Goal: Task Accomplishment & Management: Manage account settings

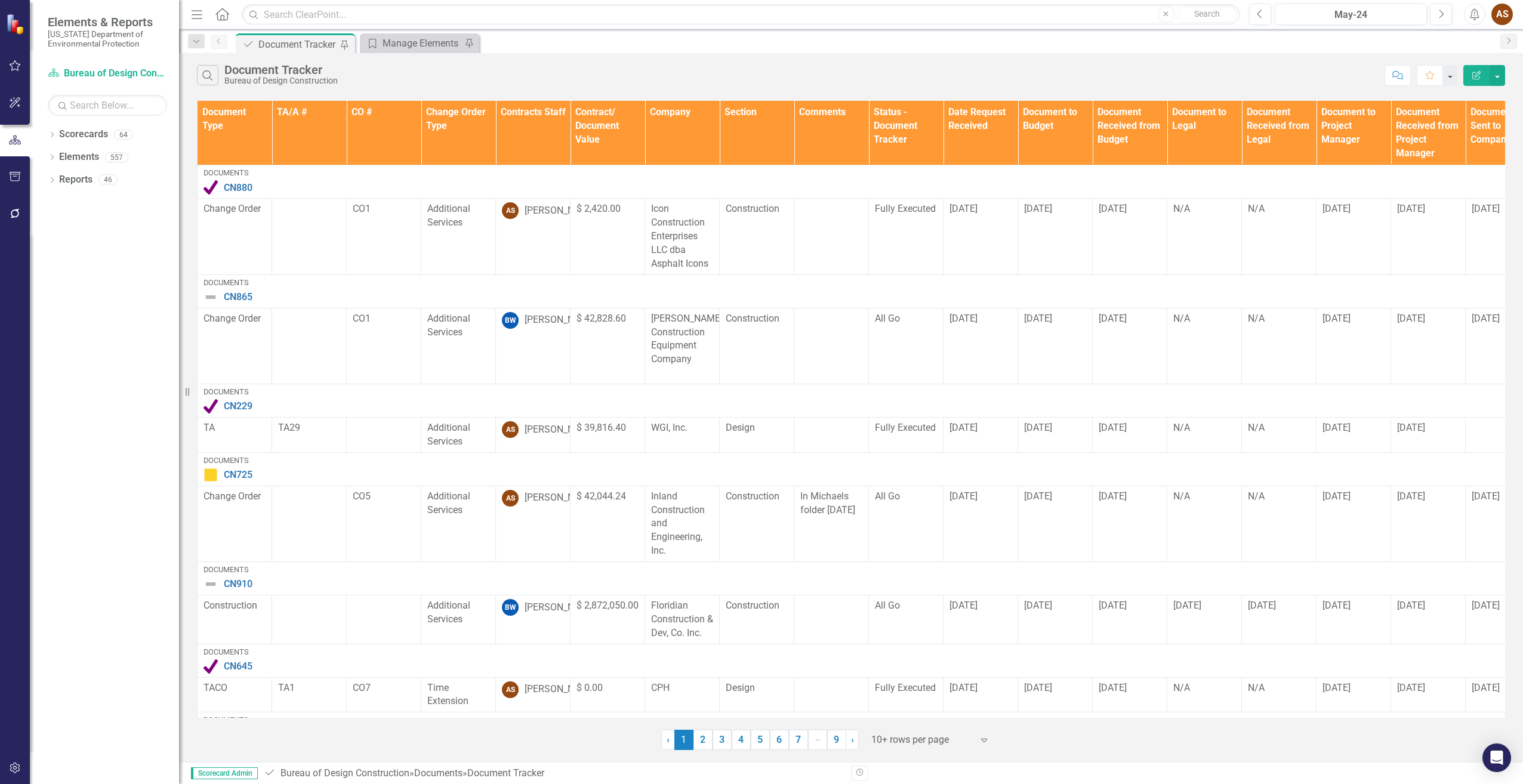
drag, startPoint x: 208, startPoint y: 78, endPoint x: 187, endPoint y: 97, distance: 28.3
click at [208, 78] on icon "button" at bounding box center [207, 75] width 10 height 10
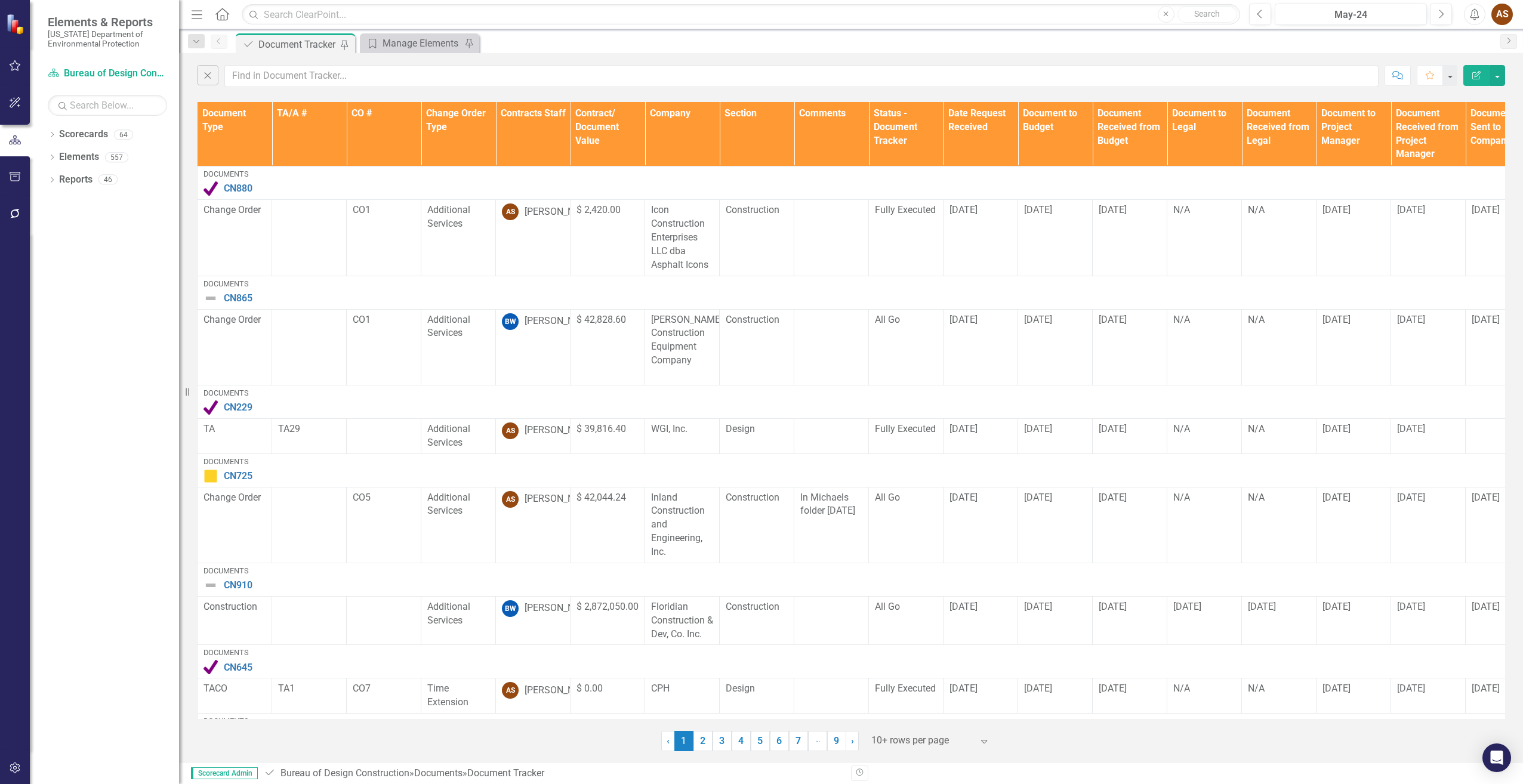
click at [197, 65] on button "Close" at bounding box center [208, 75] width 21 height 20
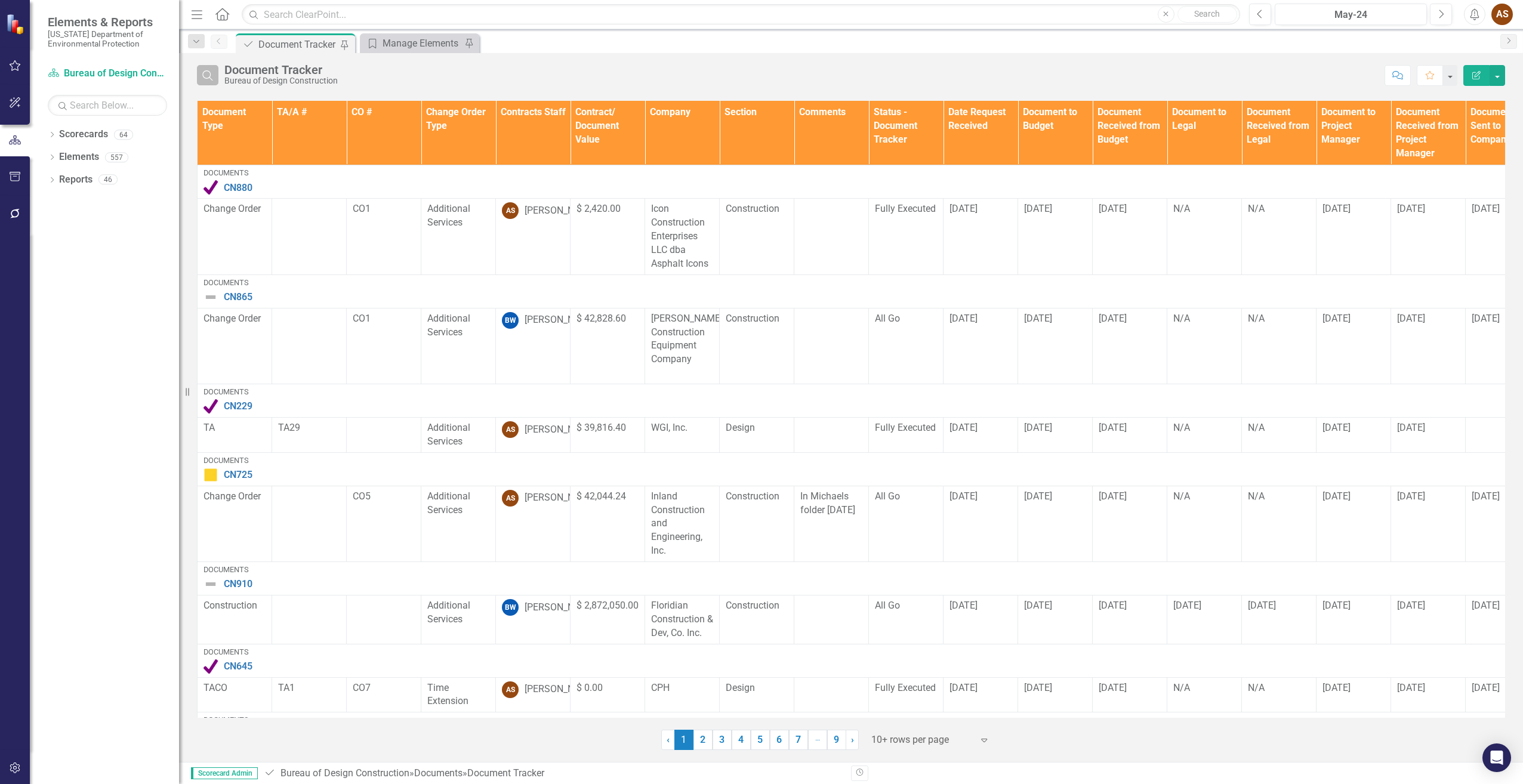
click at [200, 76] on button "Search" at bounding box center [208, 75] width 21 height 20
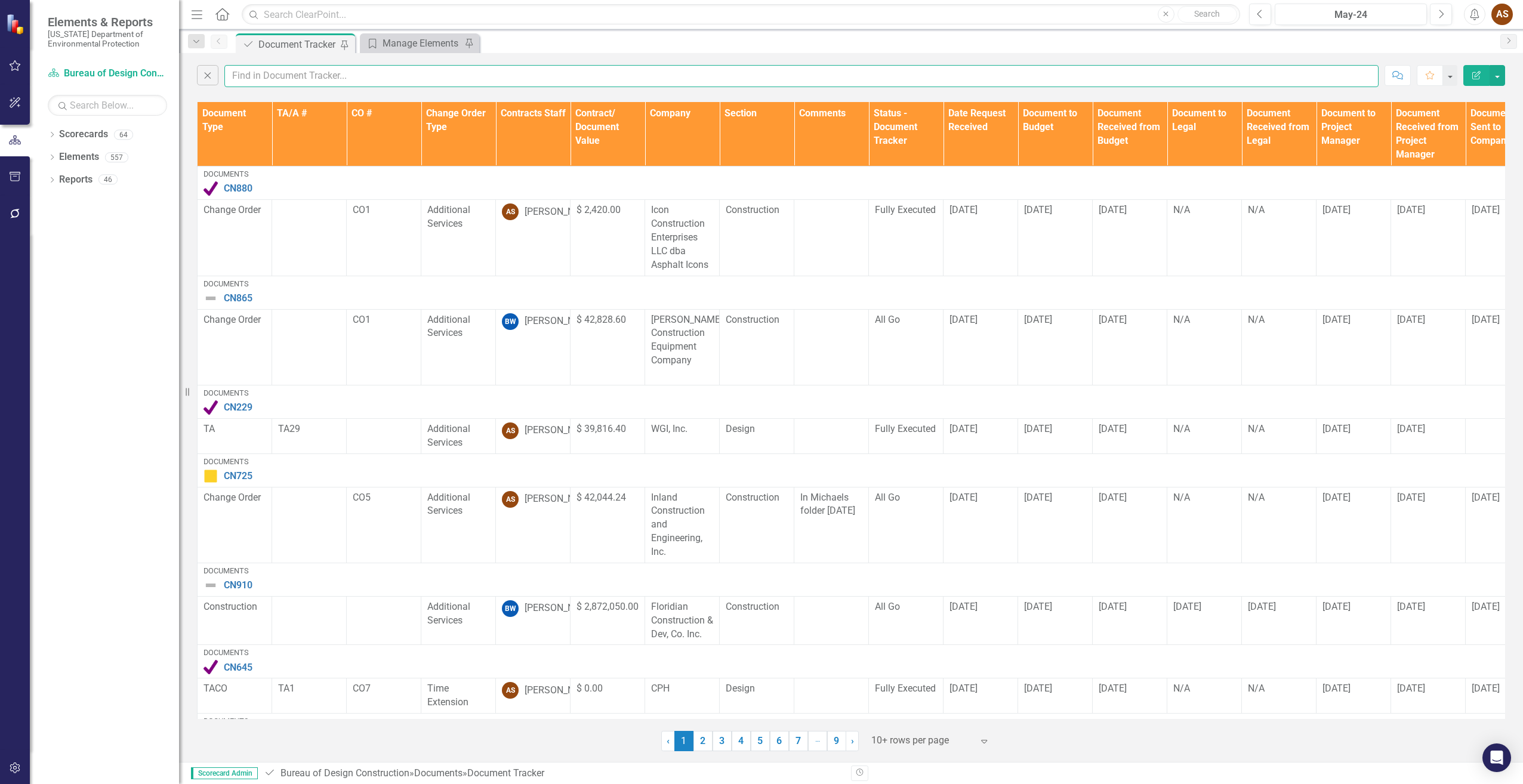
click at [246, 77] on input "text" at bounding box center [801, 76] width 1154 height 22
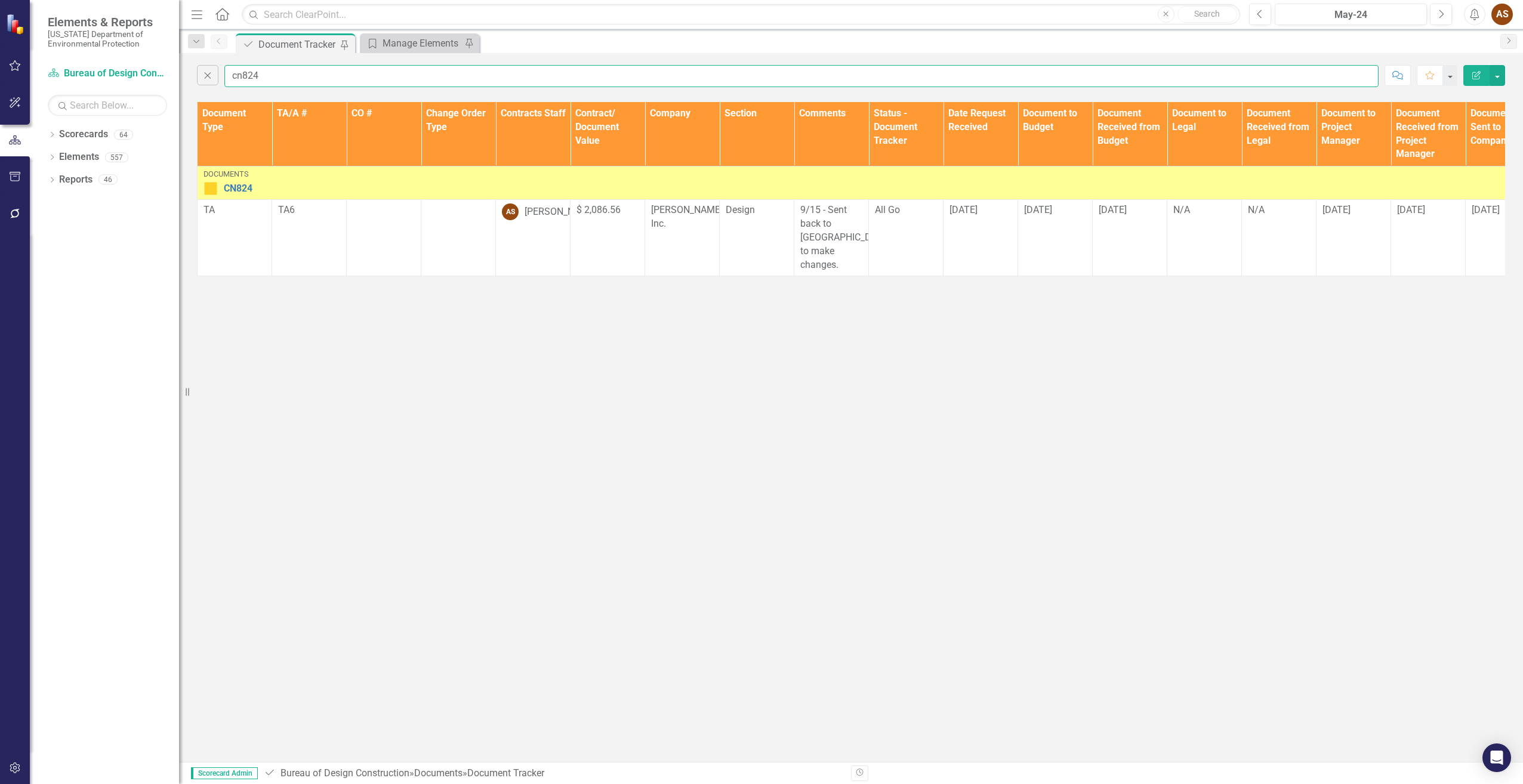
type input "cn824"
click at [198, 188] on td "Documents CN824 Edit Edit Document Link Open Element" at bounding box center [1241, 183] width 2089 height 34
click at [216, 189] on img at bounding box center [210, 188] width 14 height 14
click at [213, 188] on img at bounding box center [210, 188] width 14 height 14
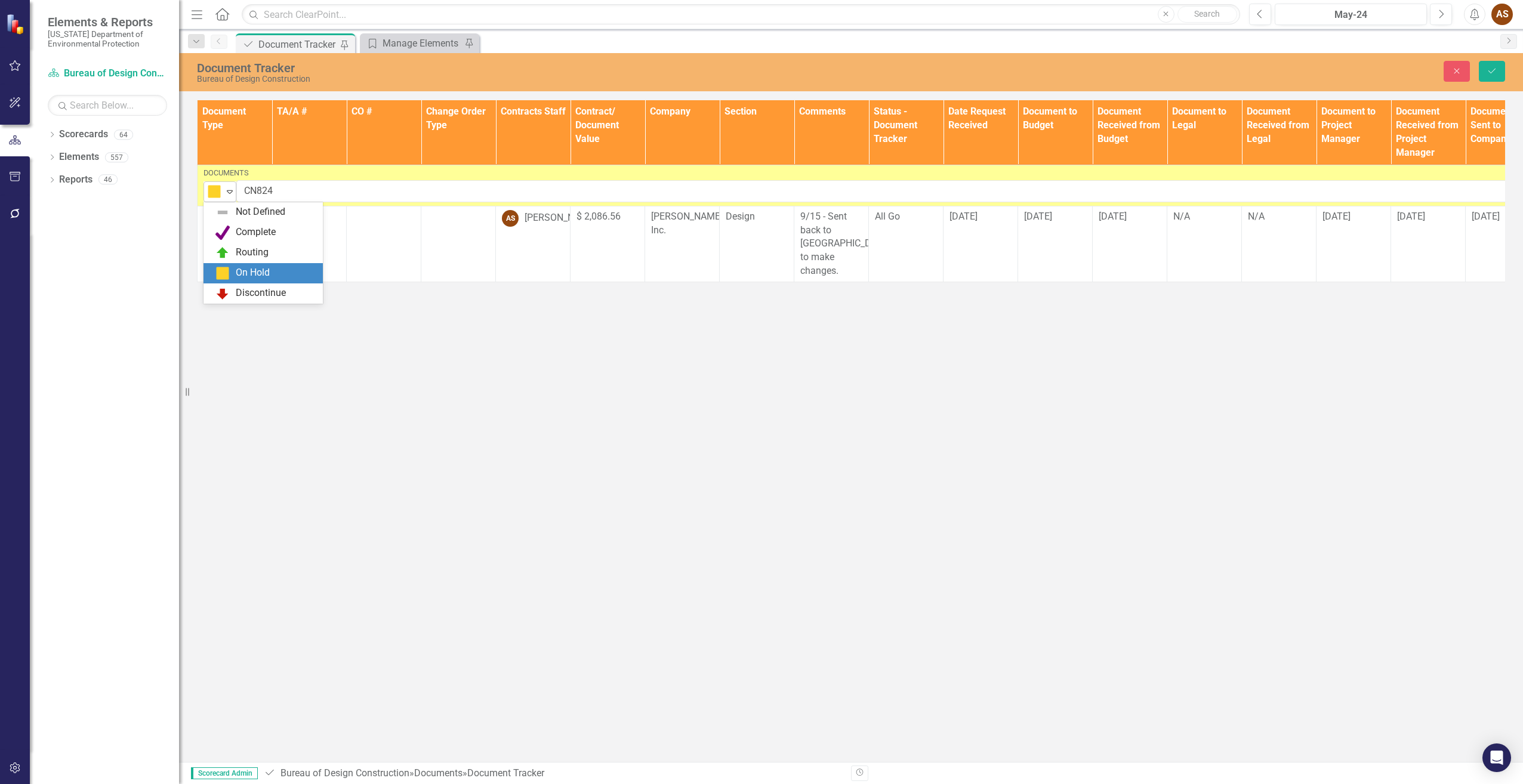
click at [227, 186] on div "Expand" at bounding box center [230, 191] width 12 height 19
click at [240, 245] on div "Routing" at bounding box center [252, 252] width 33 height 13
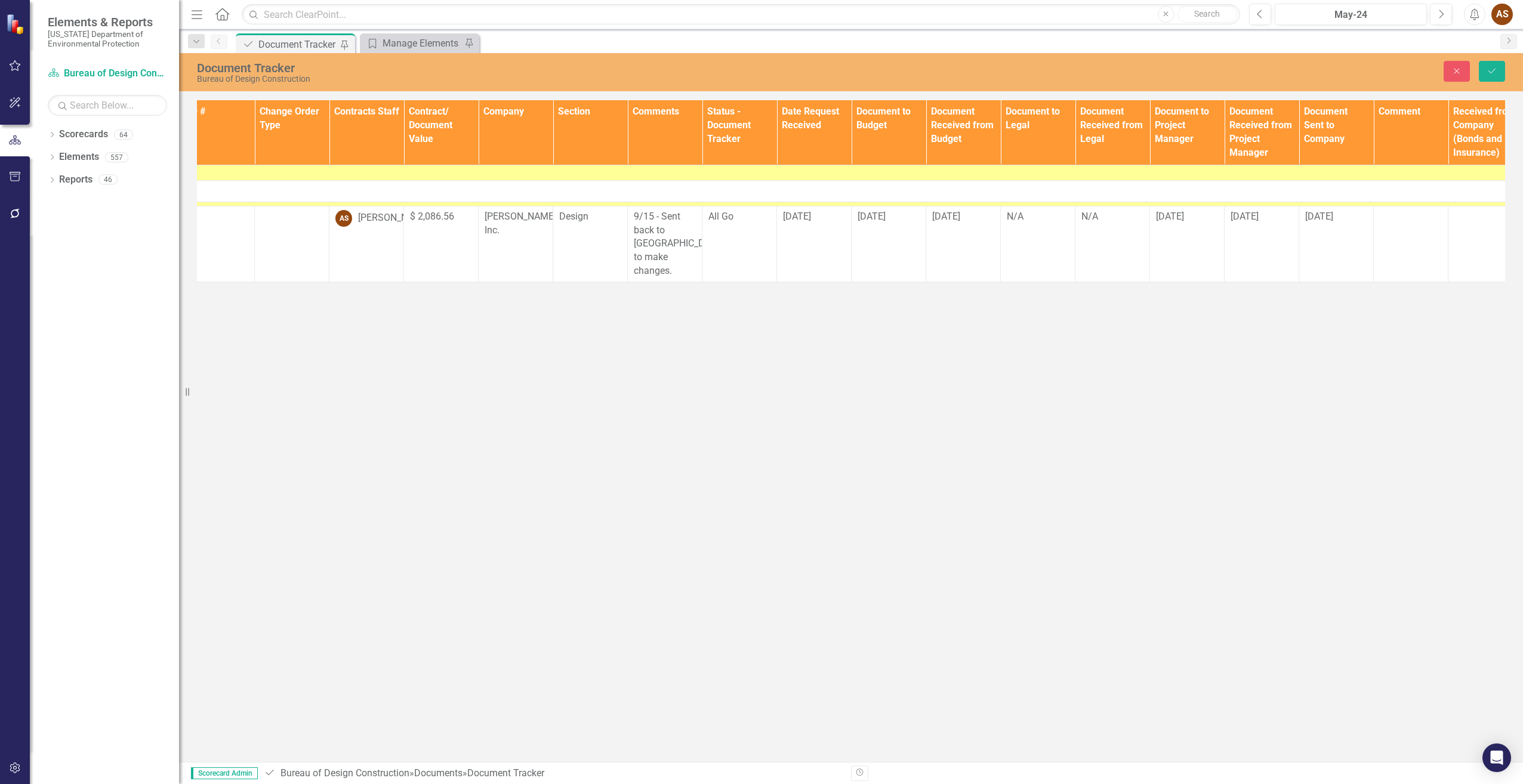
scroll to position [0, 180]
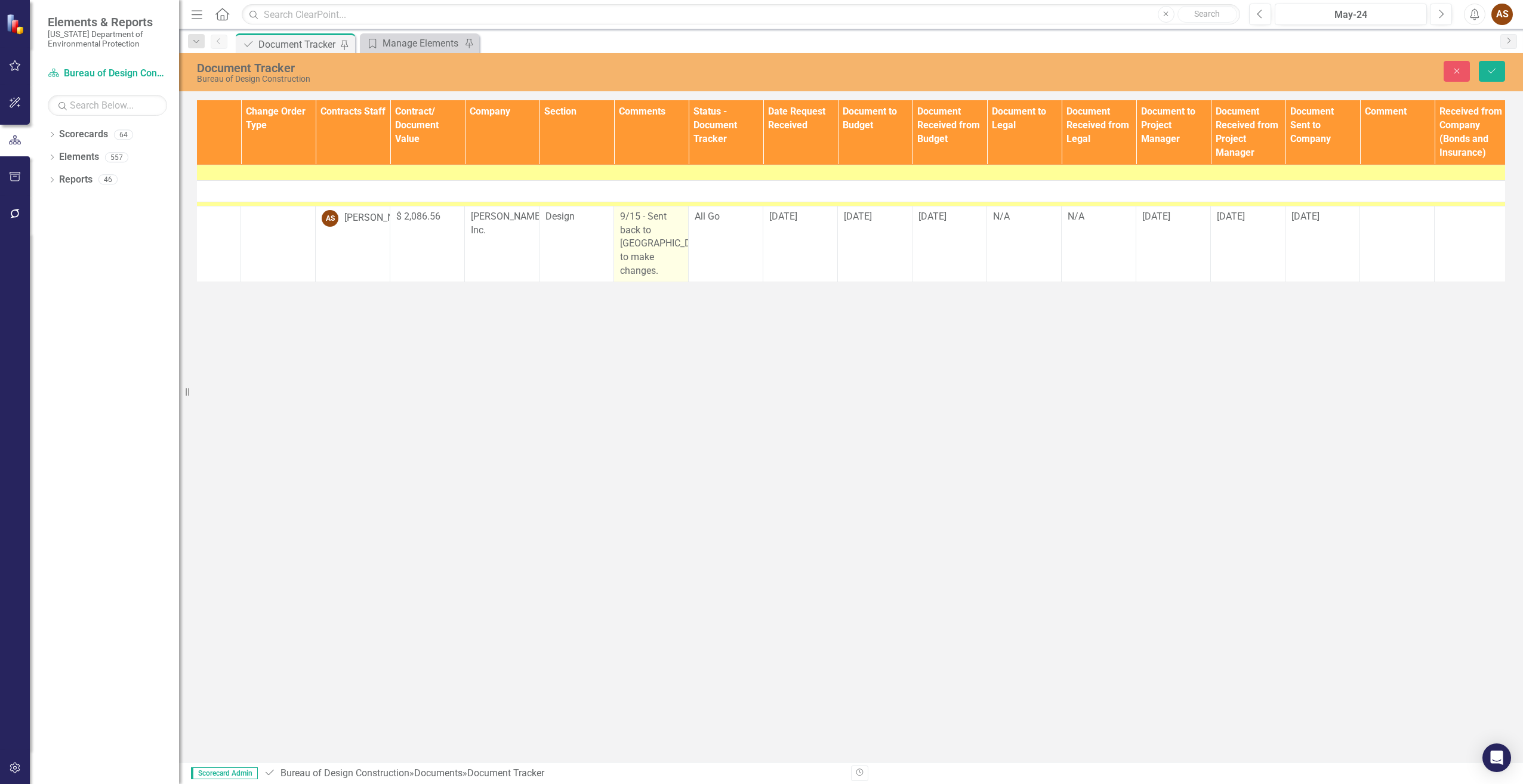
click at [662, 266] on p "9/15 - Sent back to [GEOGRAPHIC_DATA] to make changes." at bounding box center [651, 243] width 62 height 68
click at [662, 271] on p "9/15 - Sent back to [GEOGRAPHIC_DATA] to make changes." at bounding box center [651, 243] width 62 height 68
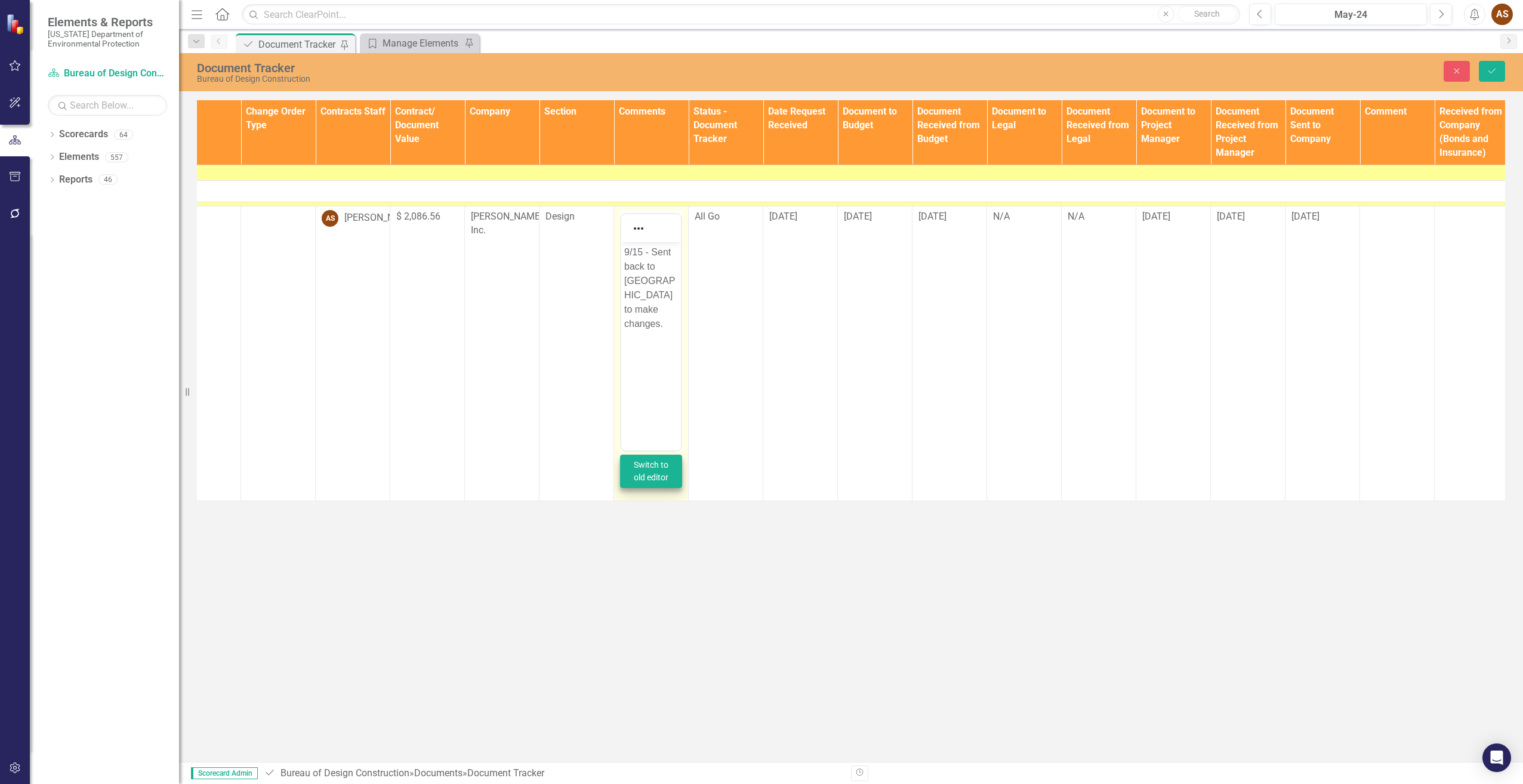
scroll to position [0, 0]
drag, startPoint x: 666, startPoint y: 309, endPoint x: 627, endPoint y: 256, distance: 65.8
click at [624, 248] on p "9/15 - Sent back to [GEOGRAPHIC_DATA] to make changes." at bounding box center [651, 288] width 54 height 86
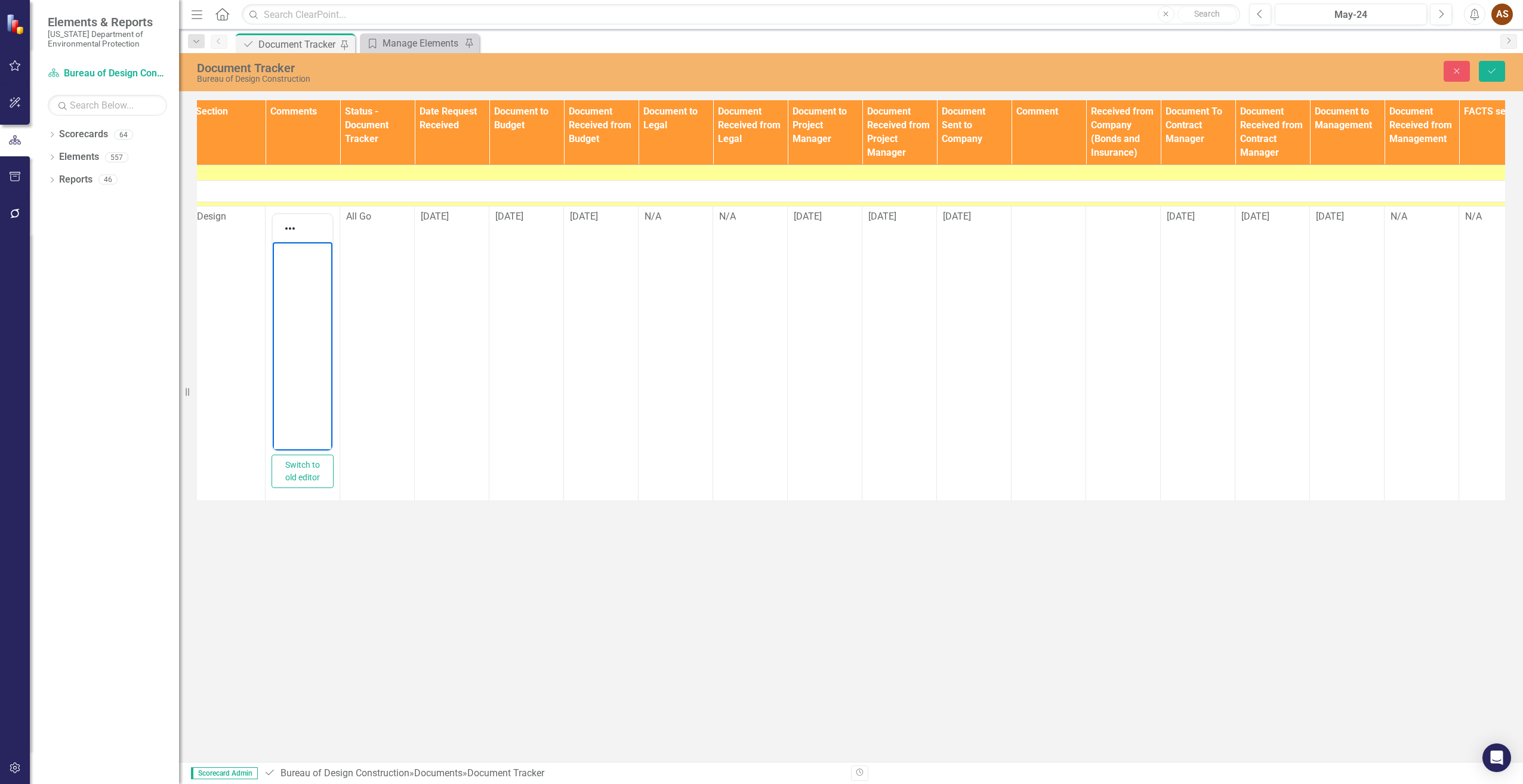
scroll to position [0, 532]
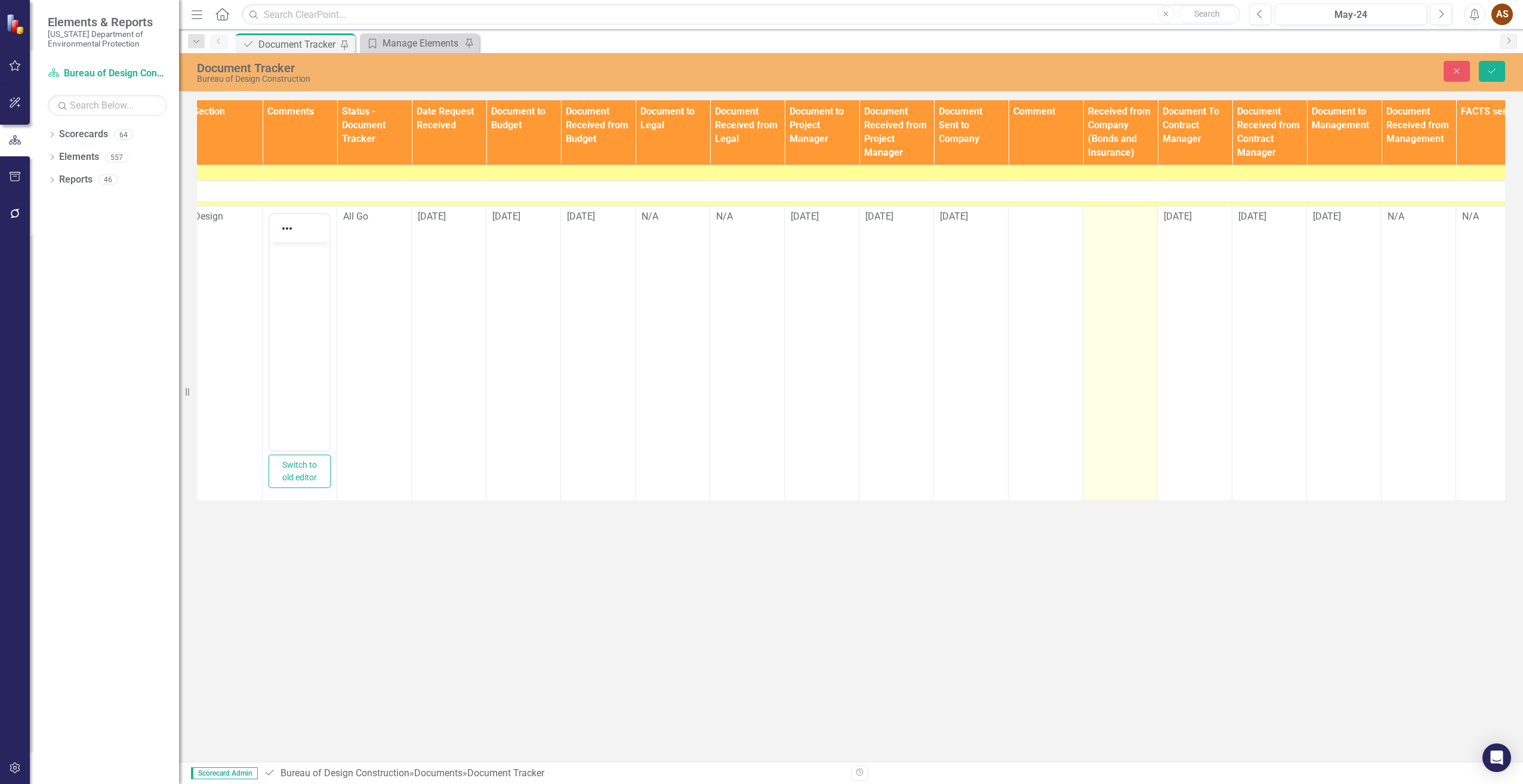
click at [1122, 236] on td at bounding box center [1120, 353] width 74 height 294
drag, startPoint x: 1122, startPoint y: 236, endPoint x: 1111, endPoint y: 219, distance: 20.2
click at [1111, 219] on input "text" at bounding box center [1120, 221] width 62 height 22
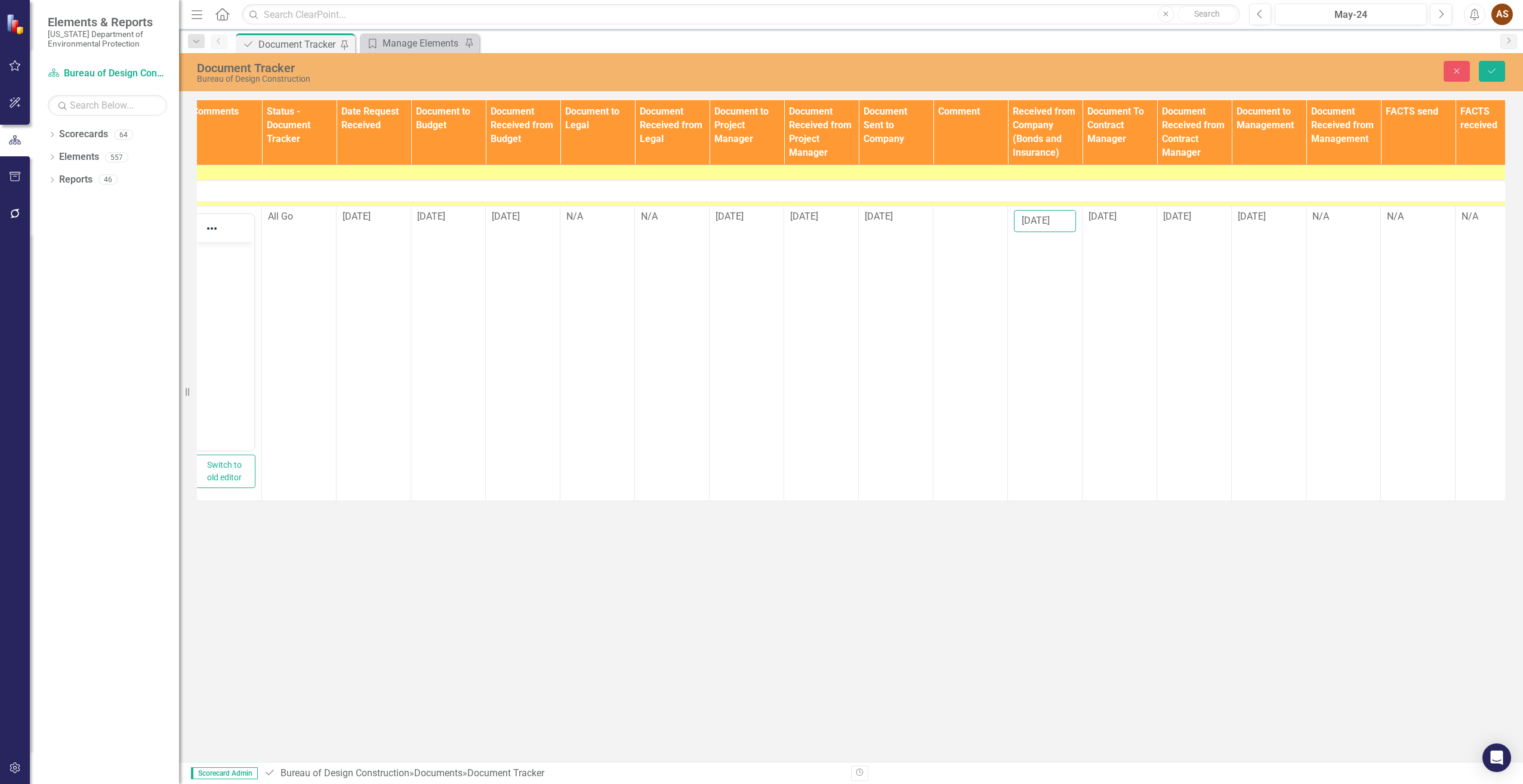
scroll to position [0, 325]
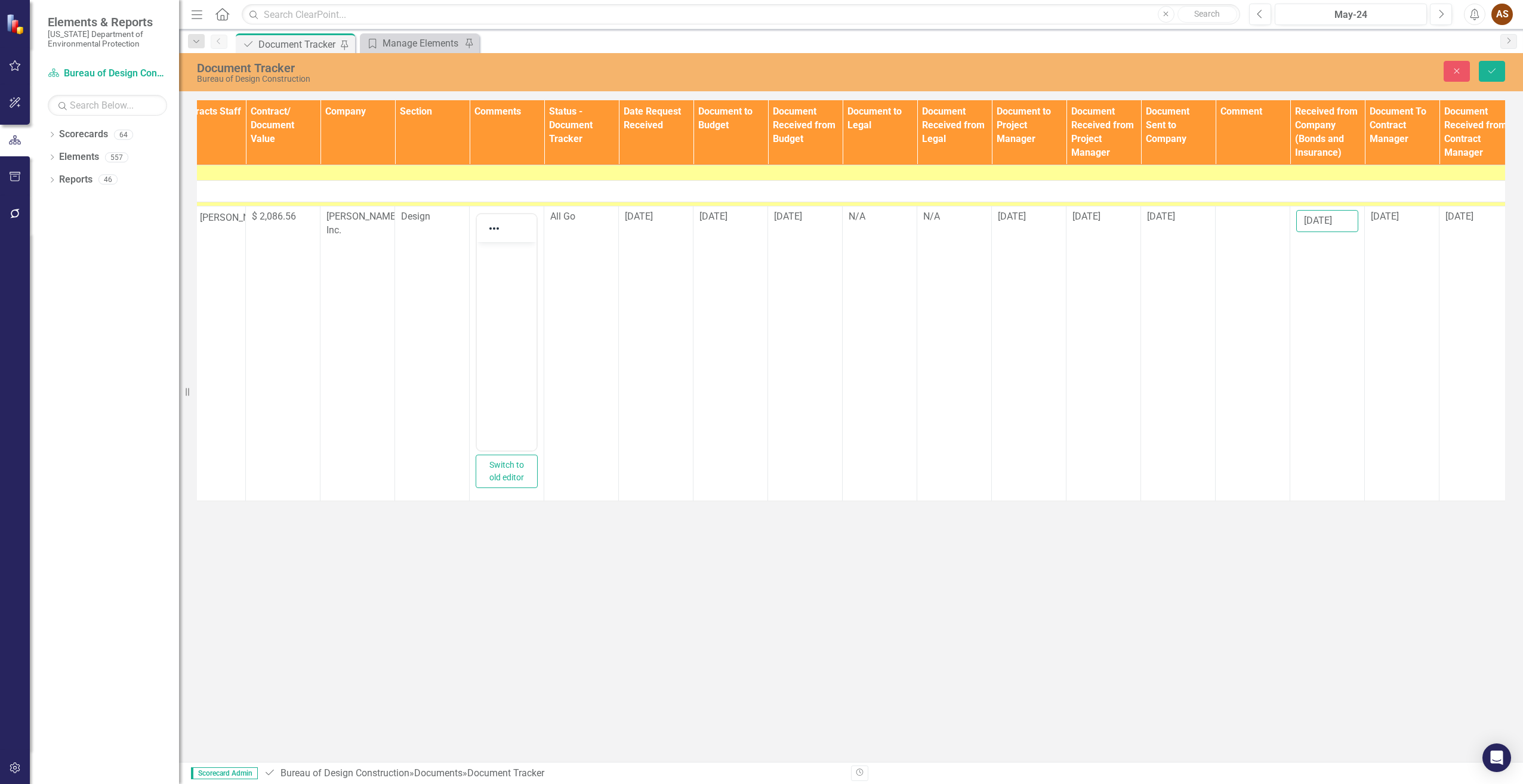
type input "[DATE]"
click at [504, 311] on body "Rich Text Area. Press ALT-0 for help." at bounding box center [507, 331] width 60 height 179
click at [1495, 67] on icon "Save" at bounding box center [1492, 71] width 11 height 8
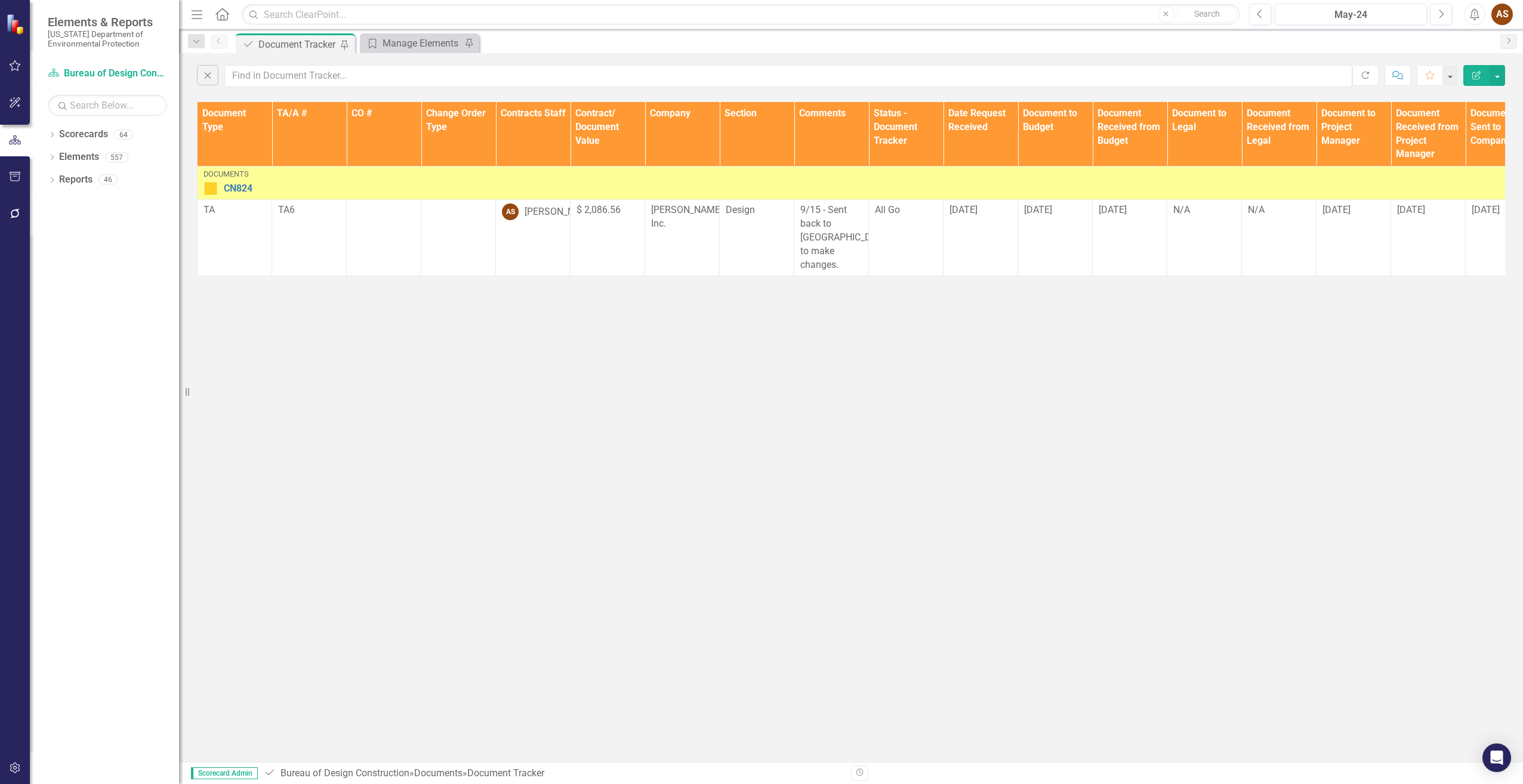
click at [213, 188] on img at bounding box center [210, 188] width 14 height 14
click at [213, 190] on img at bounding box center [210, 188] width 14 height 14
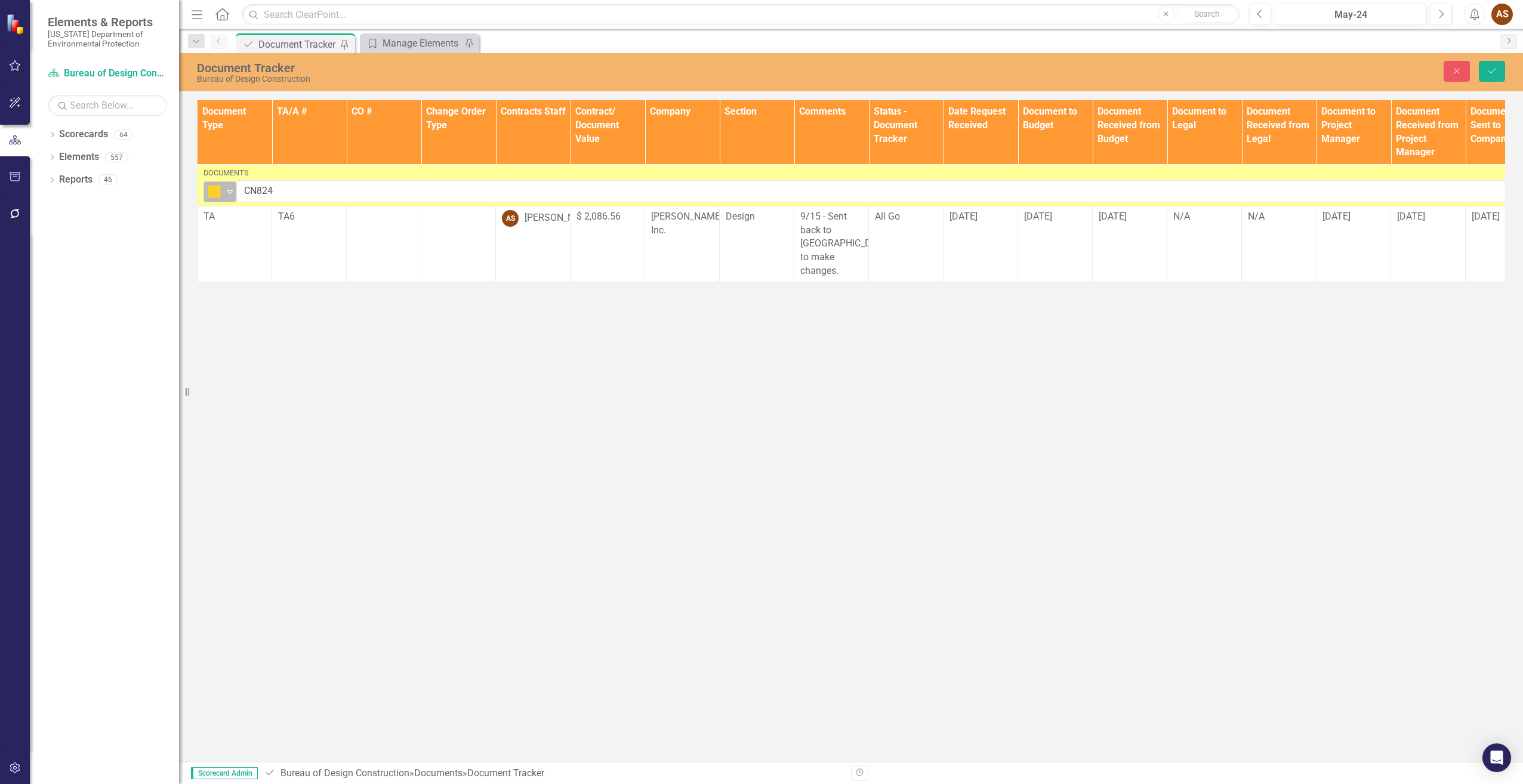
click at [229, 190] on icon "Expand" at bounding box center [230, 191] width 12 height 9
click at [238, 256] on div "Routing" at bounding box center [252, 252] width 33 height 13
click at [1489, 66] on button "Save" at bounding box center [1491, 71] width 26 height 21
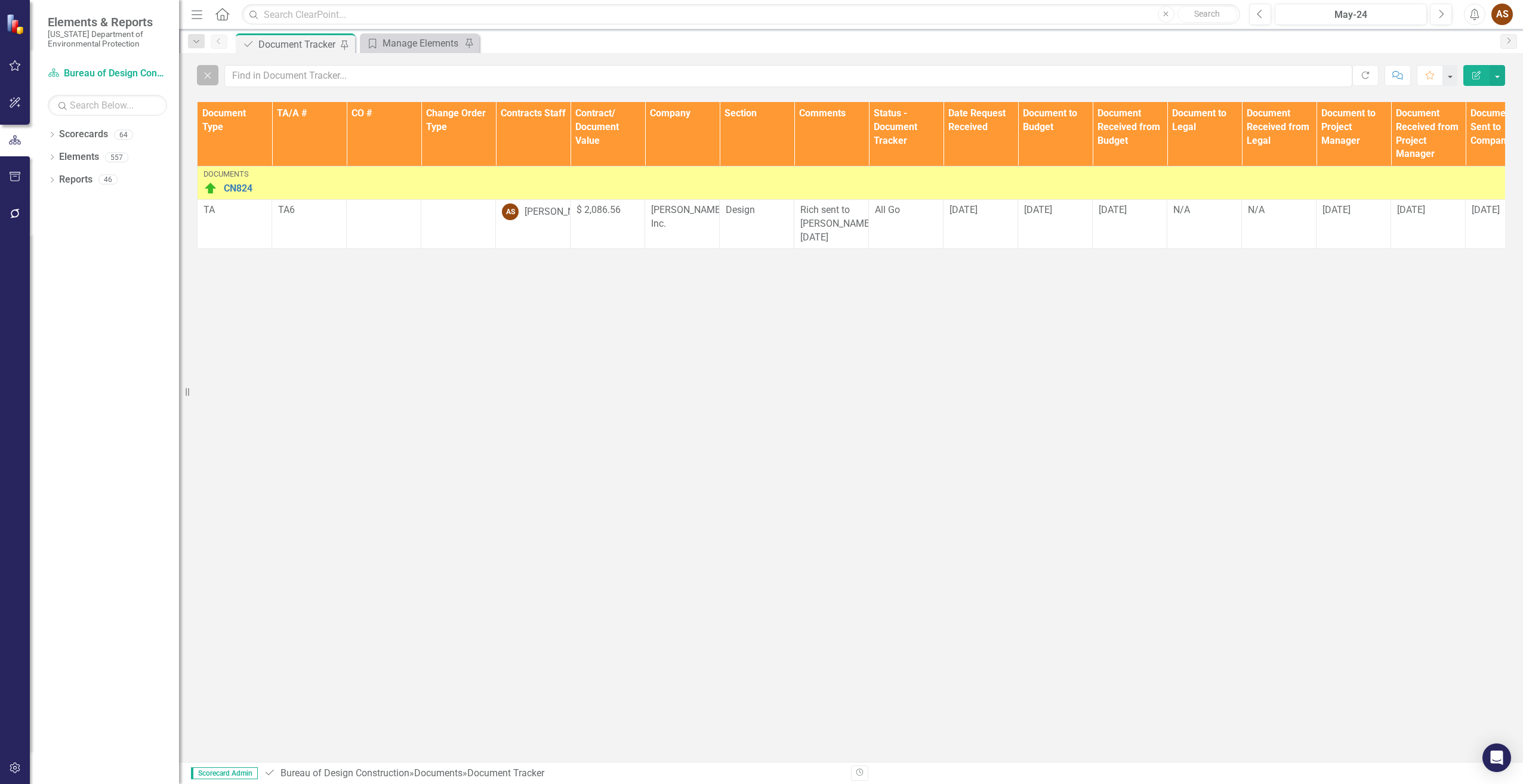
click at [208, 76] on icon "button" at bounding box center [208, 76] width 7 height 7
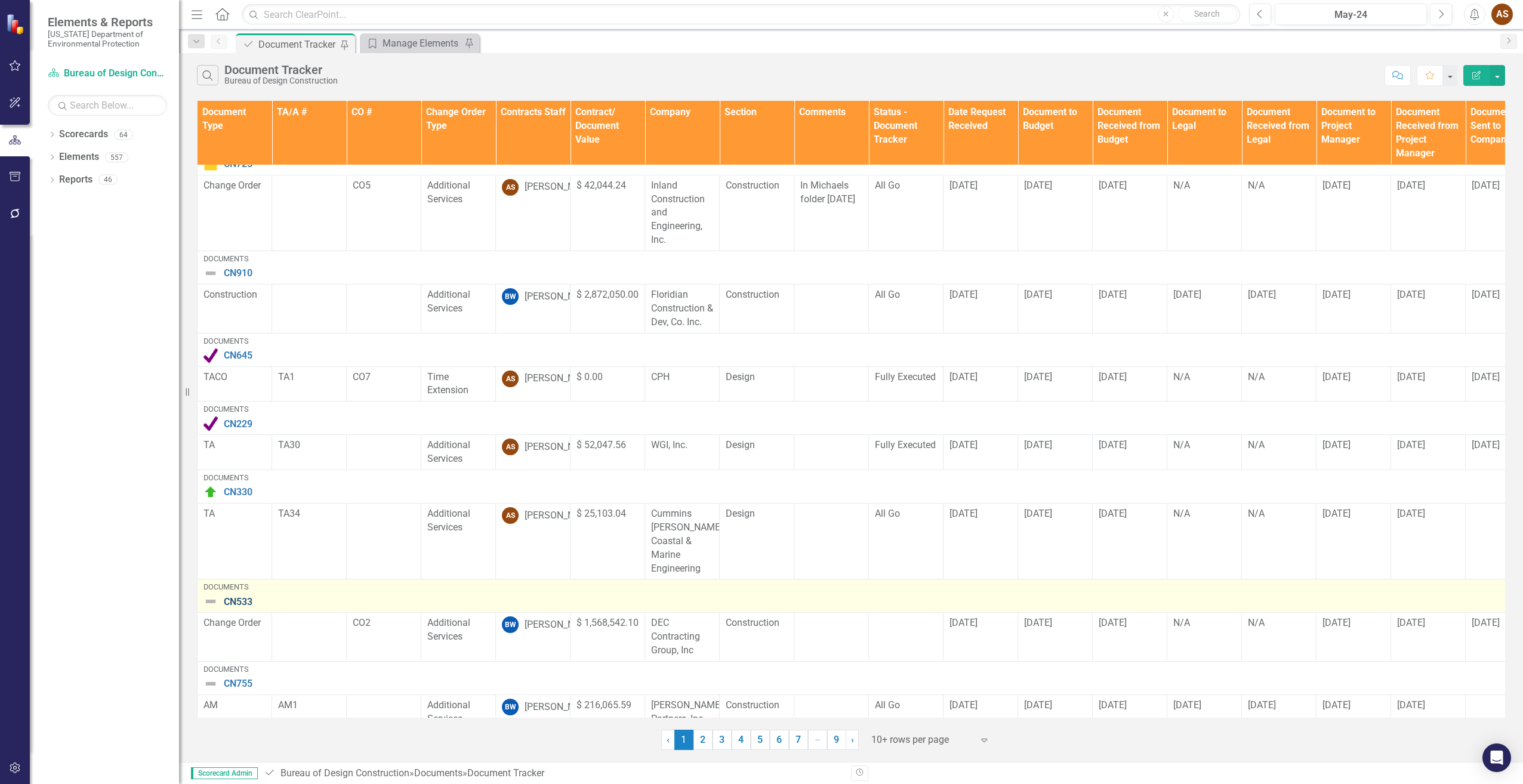
scroll to position [332, 0]
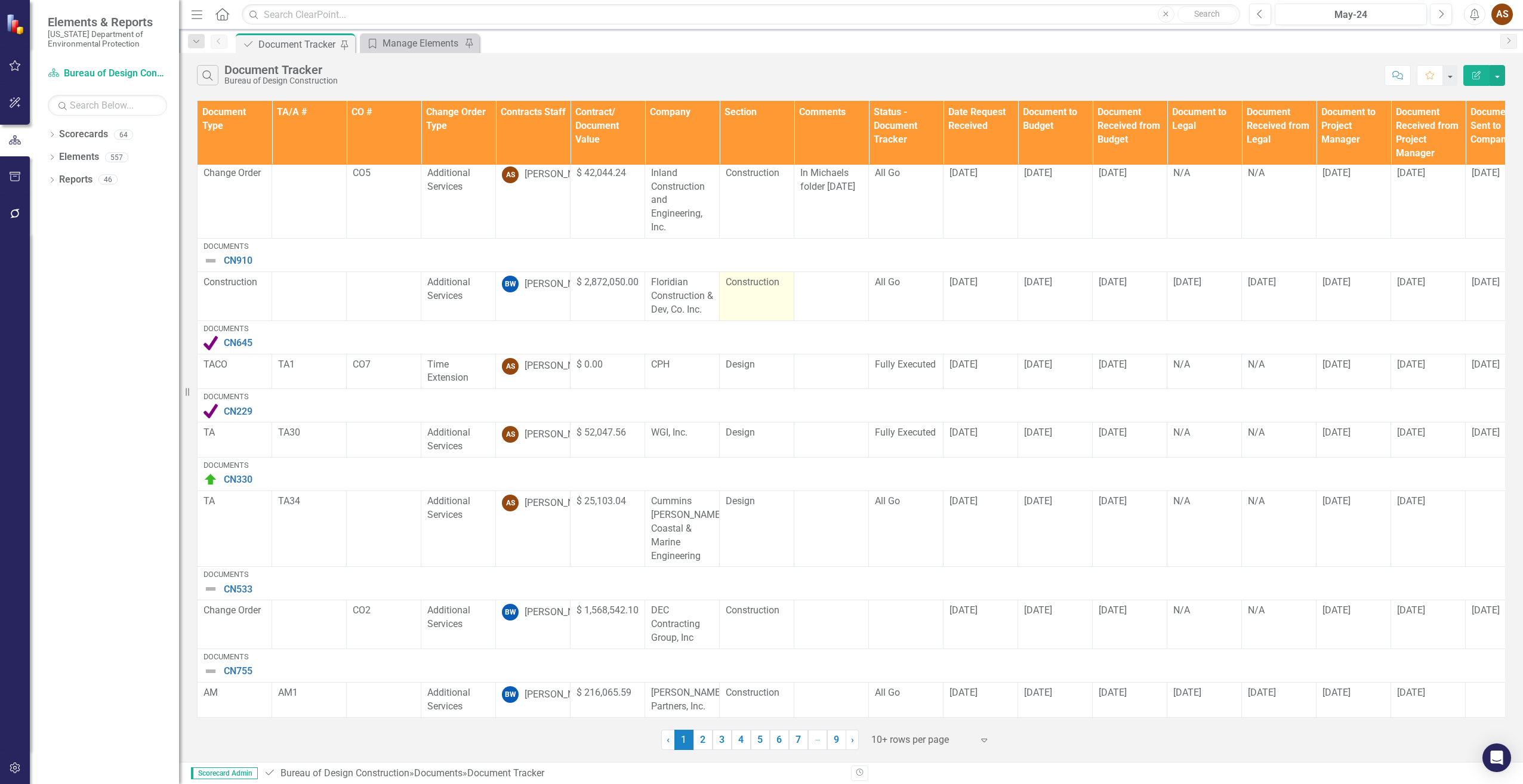
drag, startPoint x: 695, startPoint y: 734, endPoint x: 789, endPoint y: 620, distance: 147.8
click at [695, 734] on link "2" at bounding box center [703, 740] width 19 height 20
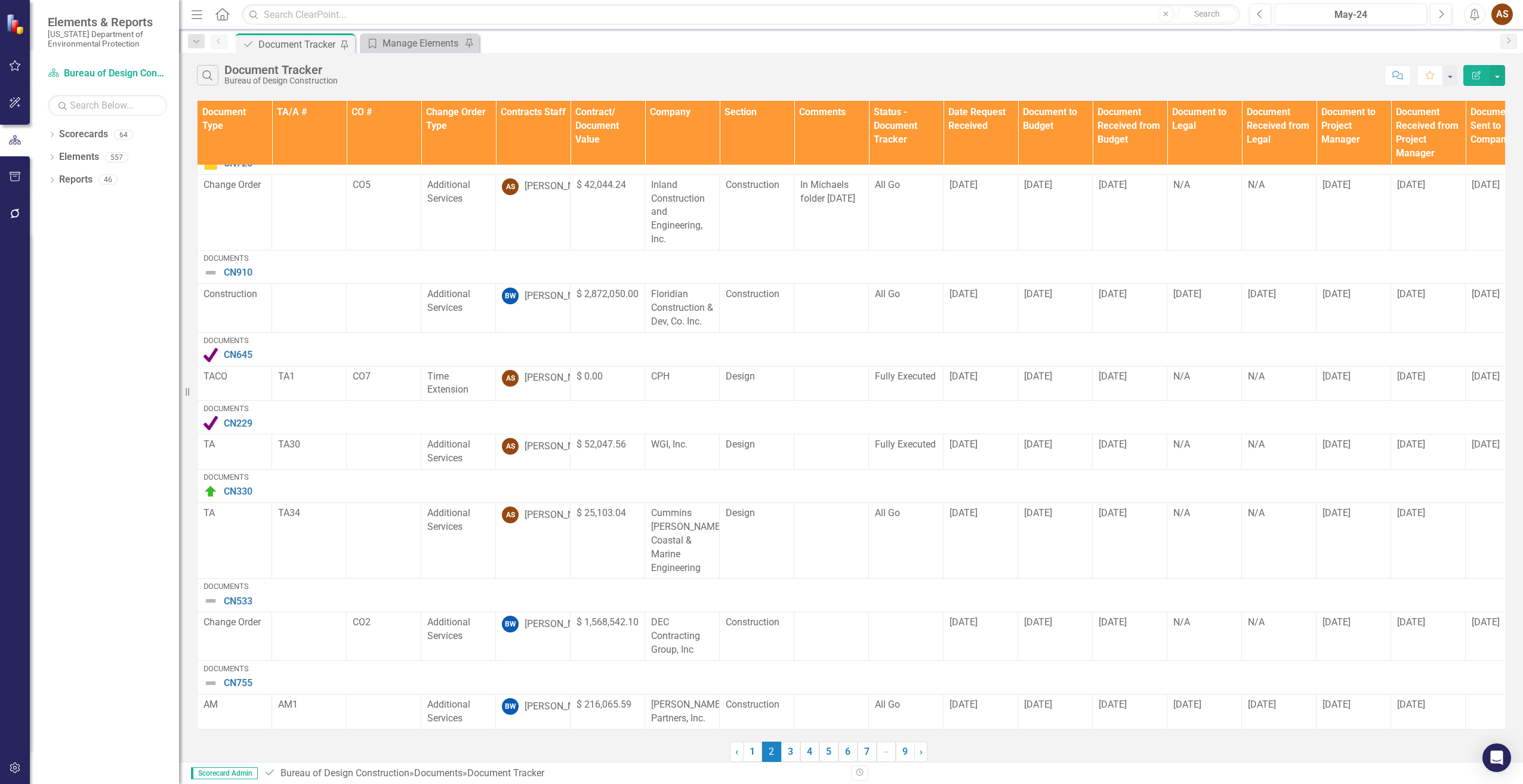
scroll to position [0, 0]
